Goal: Navigation & Orientation: Find specific page/section

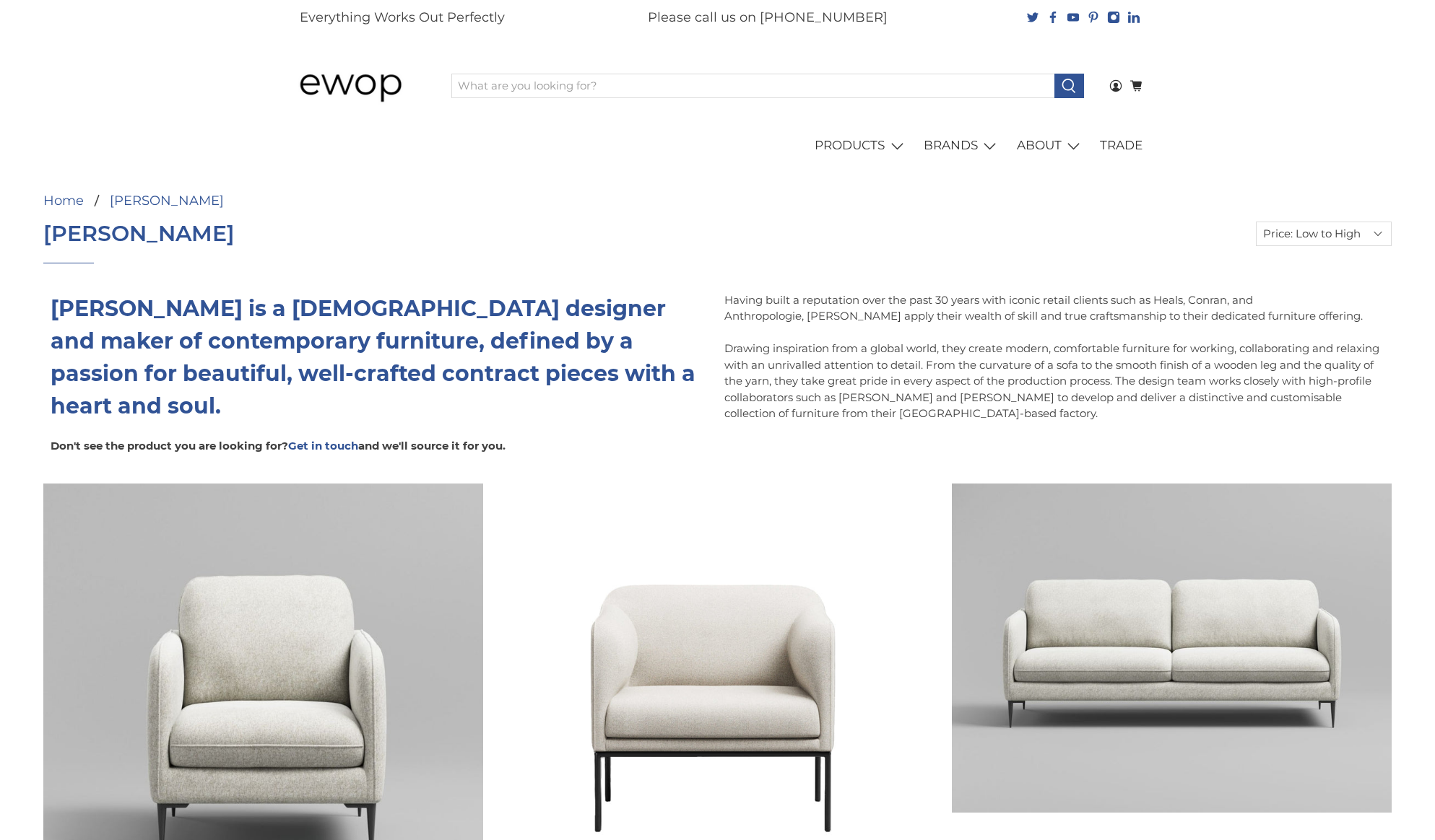
select select "price-ascending"
click at [69, 201] on link "Home" at bounding box center [63, 201] width 40 height 13
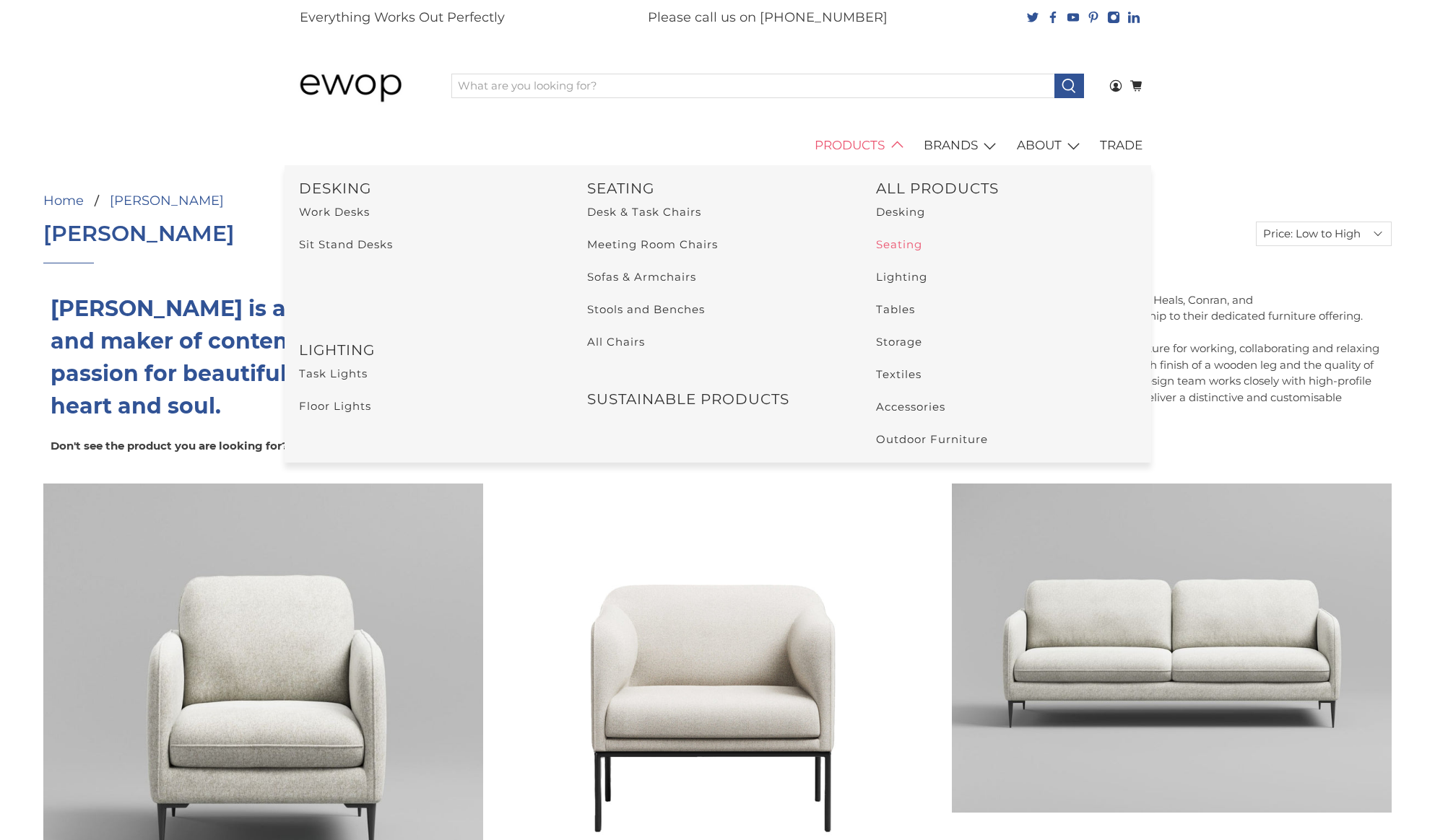
click at [899, 246] on link "Seating" at bounding box center [899, 244] width 47 height 14
